Goal: Task Accomplishment & Management: Manage account settings

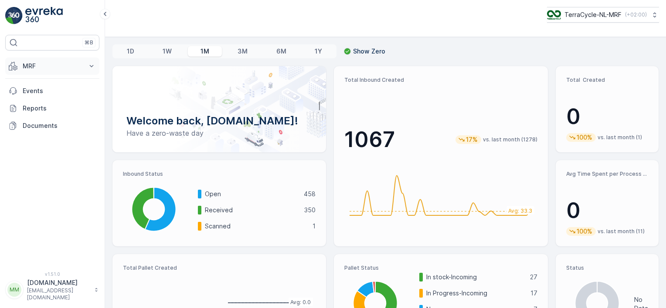
click at [33, 69] on p "MRF" at bounding box center [52, 66] width 59 height 9
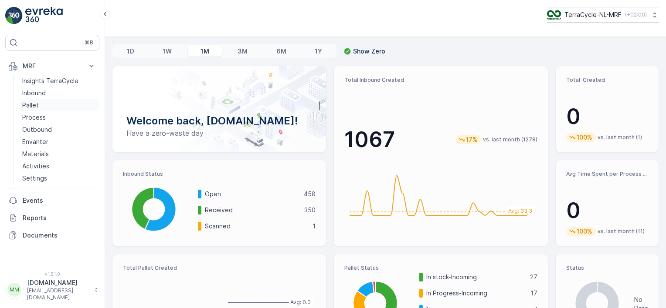
click at [37, 103] on p "Pallet" at bounding box center [30, 105] width 17 height 9
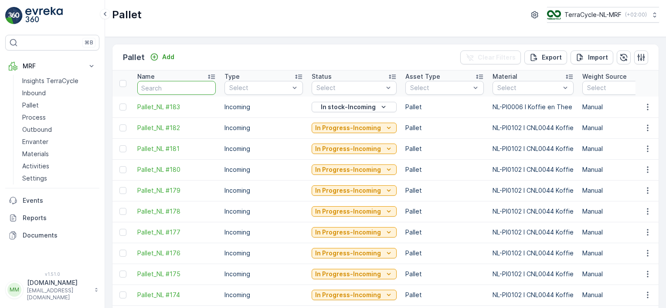
click at [180, 88] on input "text" at bounding box center [176, 88] width 78 height 14
type input "wr"
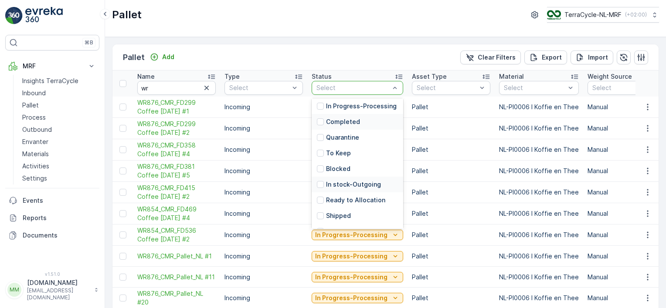
scroll to position [70, 0]
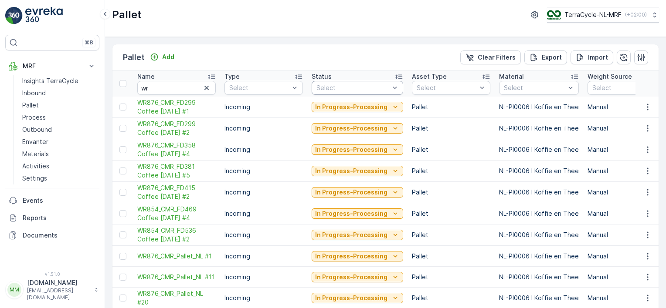
click at [276, 64] on div "Pallet Add Clear Filters Export Import" at bounding box center [385, 57] width 546 height 26
click at [186, 87] on input "wr" at bounding box center [176, 88] width 78 height 14
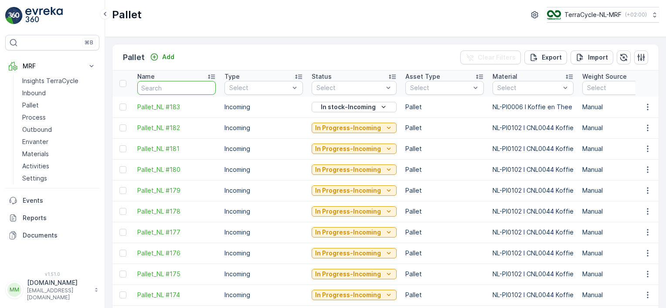
click at [168, 86] on input "text" at bounding box center [176, 88] width 78 height 14
type input "50"
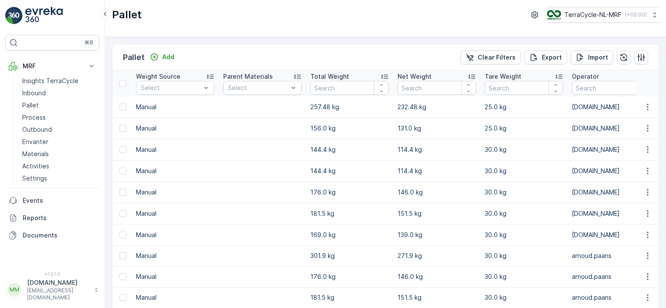
scroll to position [0, 452]
click at [643, 131] on icon "button" at bounding box center [647, 128] width 9 height 9
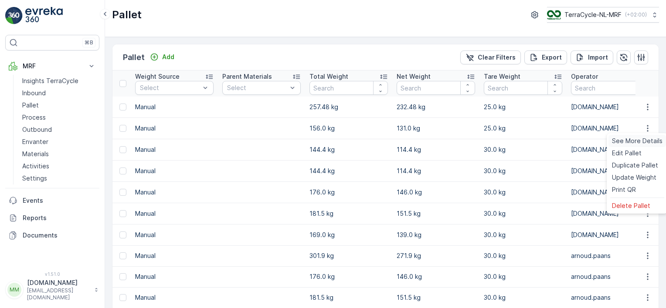
click at [626, 141] on span "See More Details" at bounding box center [637, 141] width 51 height 9
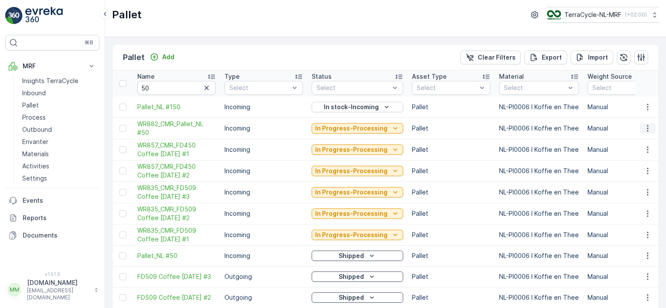
click at [646, 130] on icon "button" at bounding box center [646, 128] width 1 height 7
click at [645, 256] on icon "button" at bounding box center [647, 256] width 9 height 9
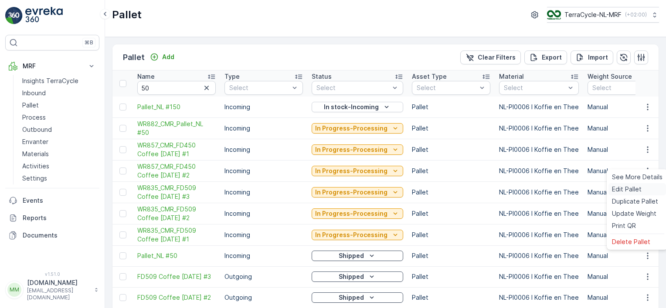
click at [618, 190] on span "Edit Pallet" at bounding box center [627, 189] width 30 height 9
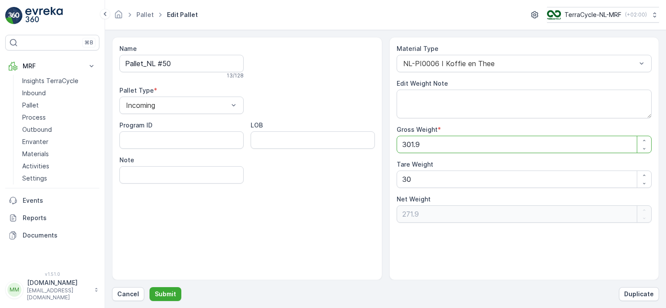
click at [570, 143] on Weight "301.9" at bounding box center [523, 144] width 255 height 17
type Weight "1"
type Weight "-29"
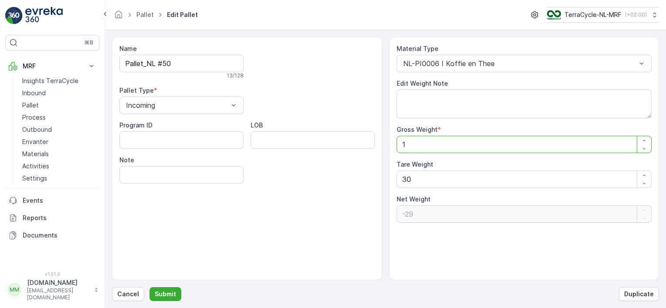
type Weight "15"
type Weight "-15"
type Weight "156"
type Weight "126"
type Weight "156"
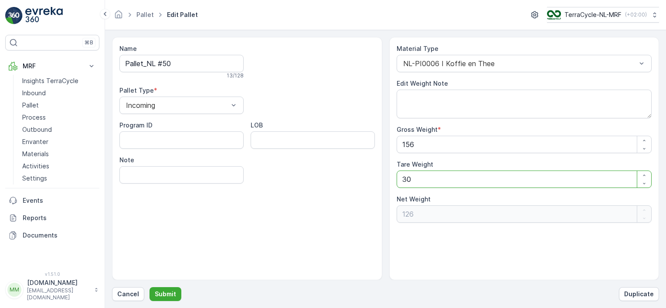
click at [482, 175] on Weight "30" at bounding box center [523, 179] width 255 height 17
type Weight "3"
type Weight "153"
type Weight "0"
type Weight "2"
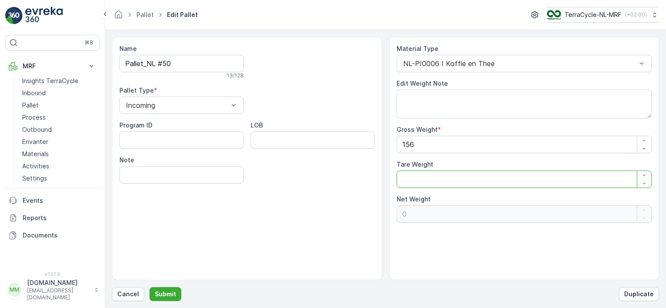
type Weight "154"
type Weight "25"
type Weight "131"
type Weight "25"
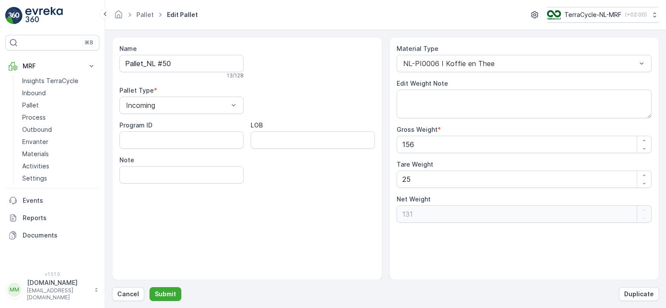
click at [279, 213] on div "Name Pallet_NL #50 13 / 128 Pallet Type * Incoming Program ID LOB Note" at bounding box center [247, 158] width 270 height 243
click at [211, 176] on input "Note" at bounding box center [181, 174] width 124 height 17
type input "W"
type input "E"
type input "Reweighted"
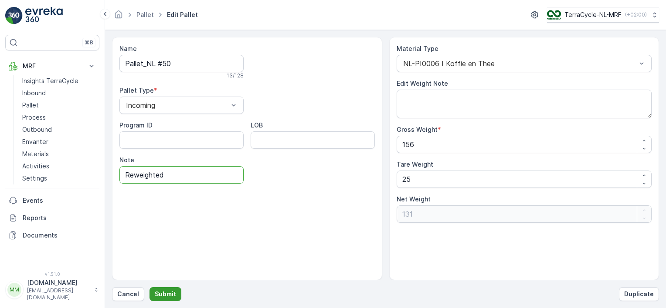
click at [159, 294] on p "Submit" at bounding box center [165, 294] width 21 height 9
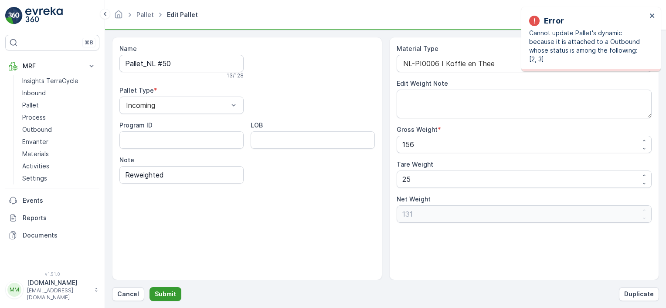
type Weight "301.9"
type Weight "30"
type Weight "271.9"
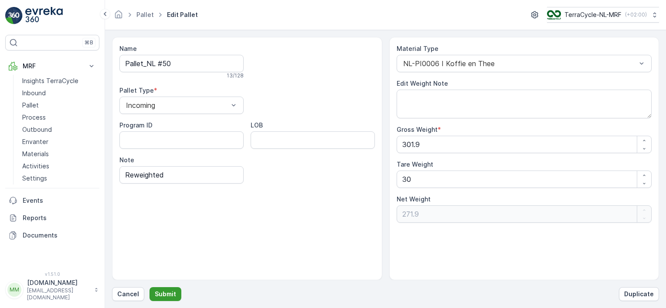
click at [159, 294] on p "Submit" at bounding box center [165, 294] width 21 height 9
click at [103, 13] on icon at bounding box center [105, 14] width 10 height 10
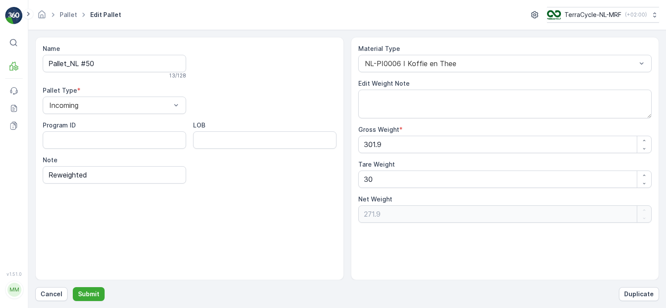
click at [57, 12] on icon at bounding box center [53, 15] width 10 height 10
click at [41, 13] on icon "Homepage" at bounding box center [42, 15] width 10 height 10
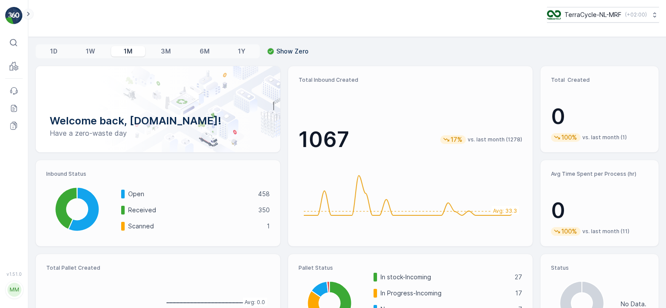
click at [29, 15] on icon at bounding box center [29, 14] width 10 height 10
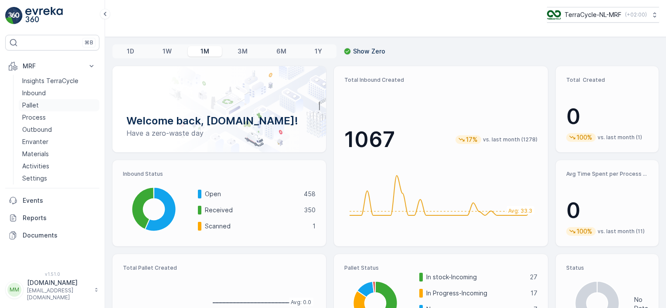
click at [28, 107] on p "Pallet" at bounding box center [30, 105] width 17 height 9
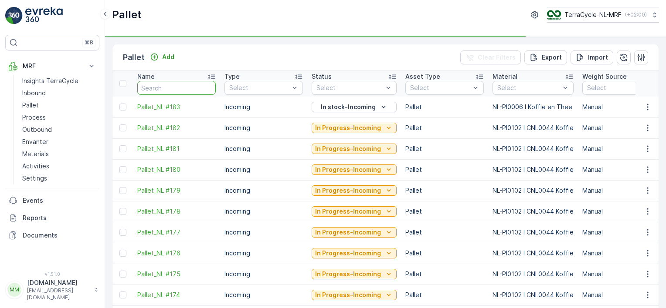
click at [153, 87] on input "text" at bounding box center [176, 88] width 78 height 14
click at [143, 87] on input "text" at bounding box center [176, 88] width 78 height 14
type input "50"
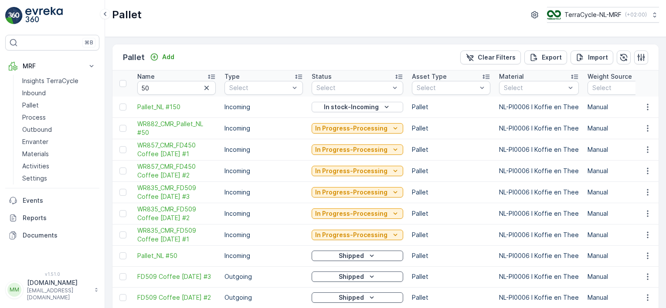
click at [367, 254] on icon "Shipped" at bounding box center [371, 256] width 9 height 9
